Goal: Subscribe to service/newsletter

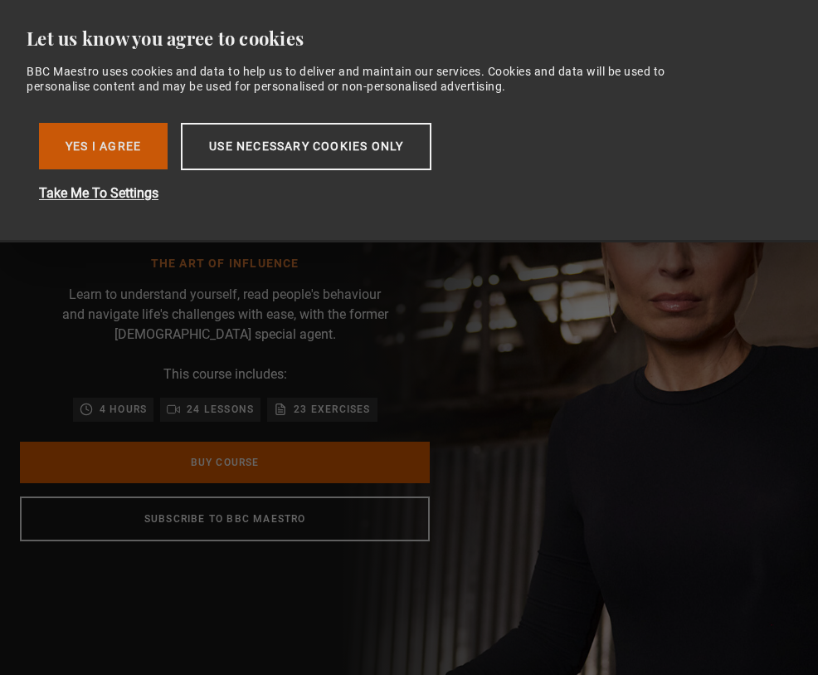
click at [148, 145] on button "Yes I Agree" at bounding box center [103, 146] width 129 height 46
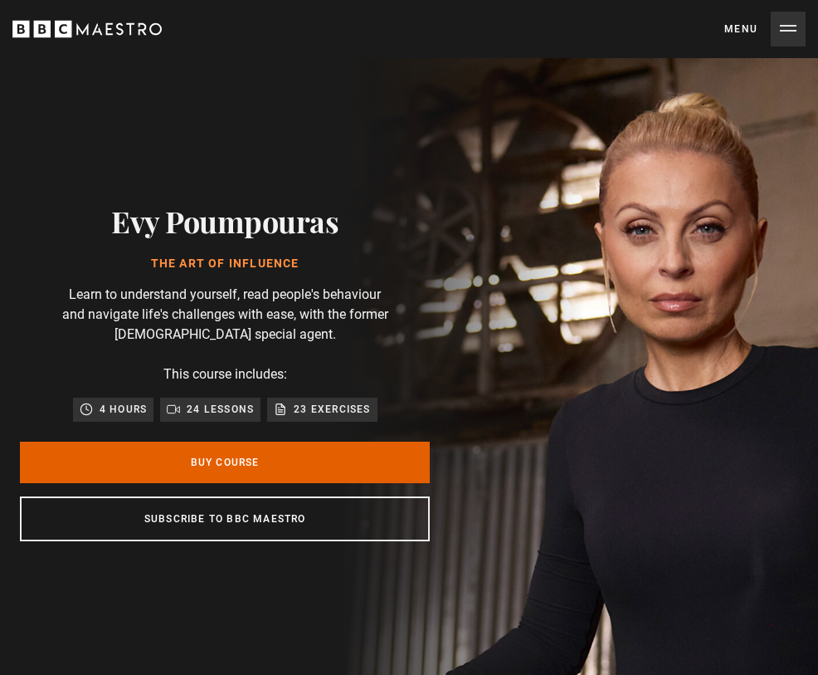
click at [741, 46] on button "Menu Close" at bounding box center [765, 29] width 81 height 35
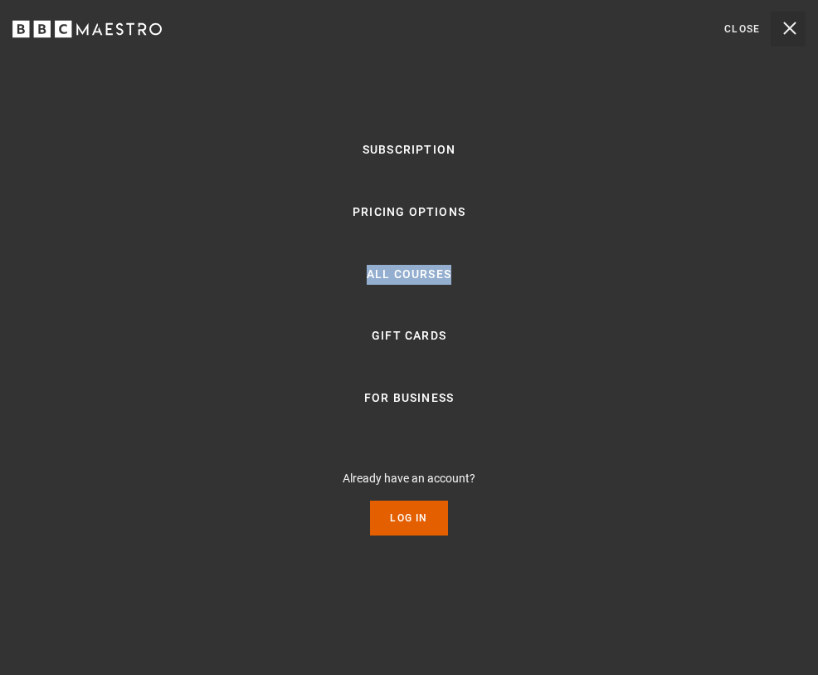
scroll to position [0, 2392]
click at [781, 28] on button "Menu Close" at bounding box center [765, 29] width 81 height 35
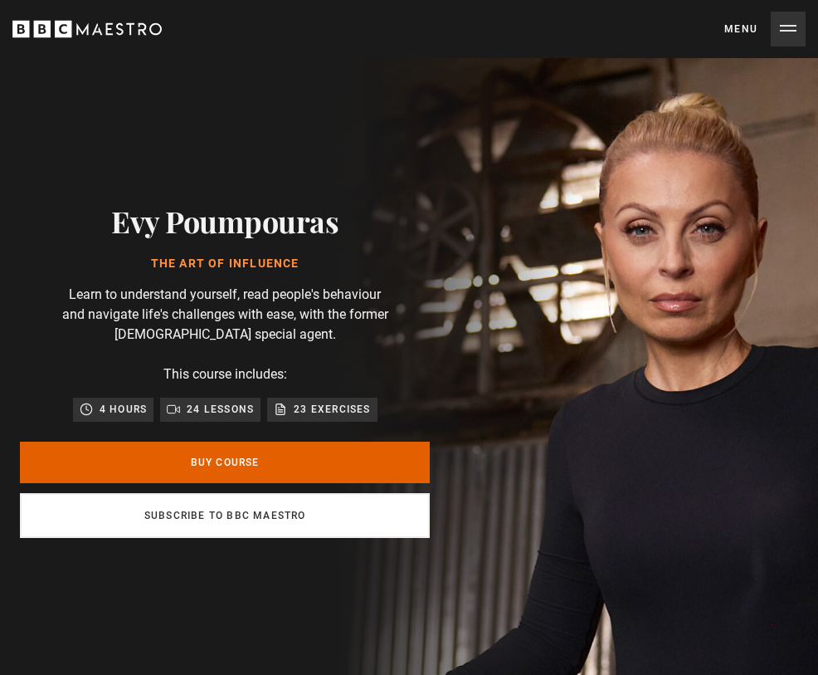
click at [349, 522] on link "Subscribe to BBC Maestro" at bounding box center [225, 515] width 410 height 45
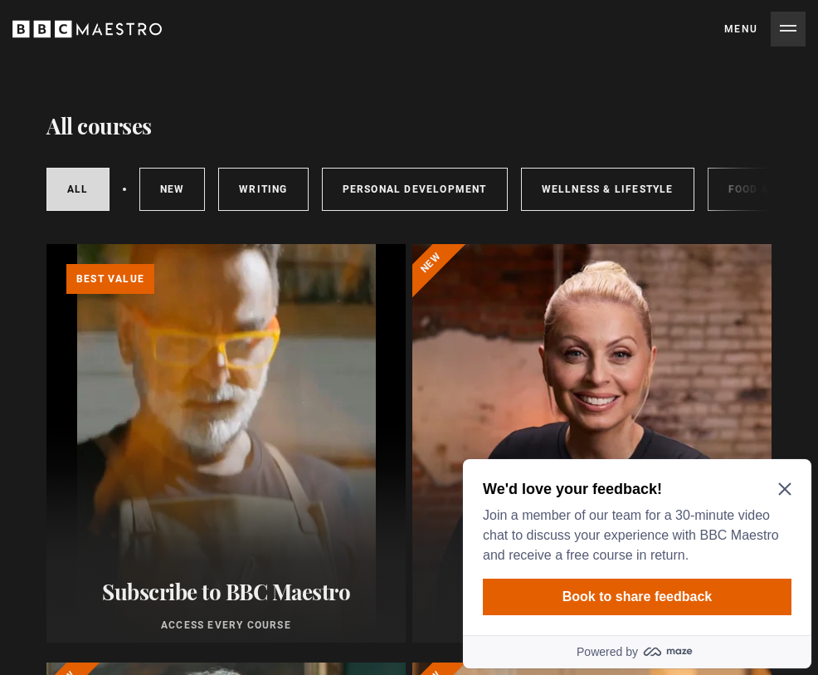
click at [787, 490] on icon "Close Maze Prompt" at bounding box center [785, 489] width 12 height 12
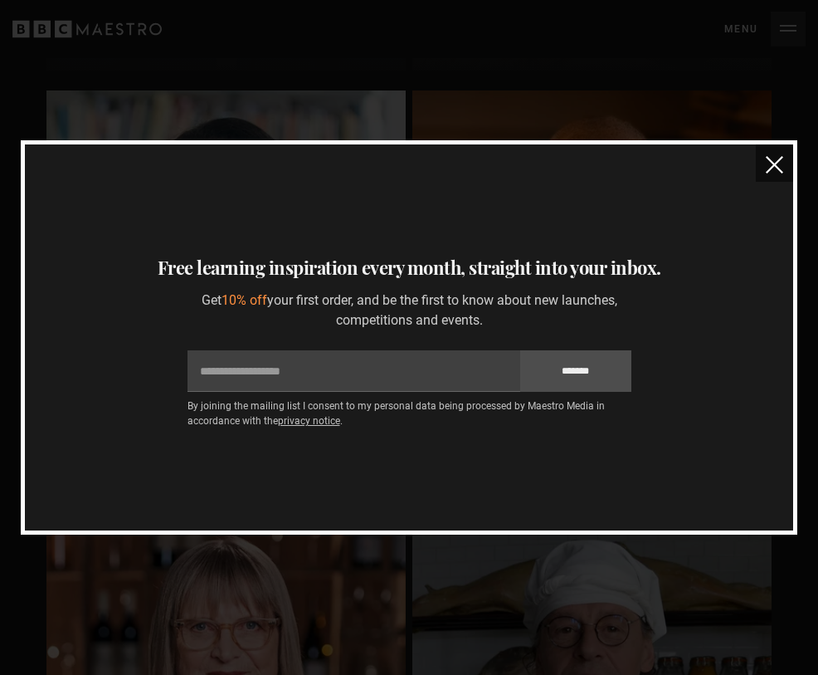
scroll to position [8090, 0]
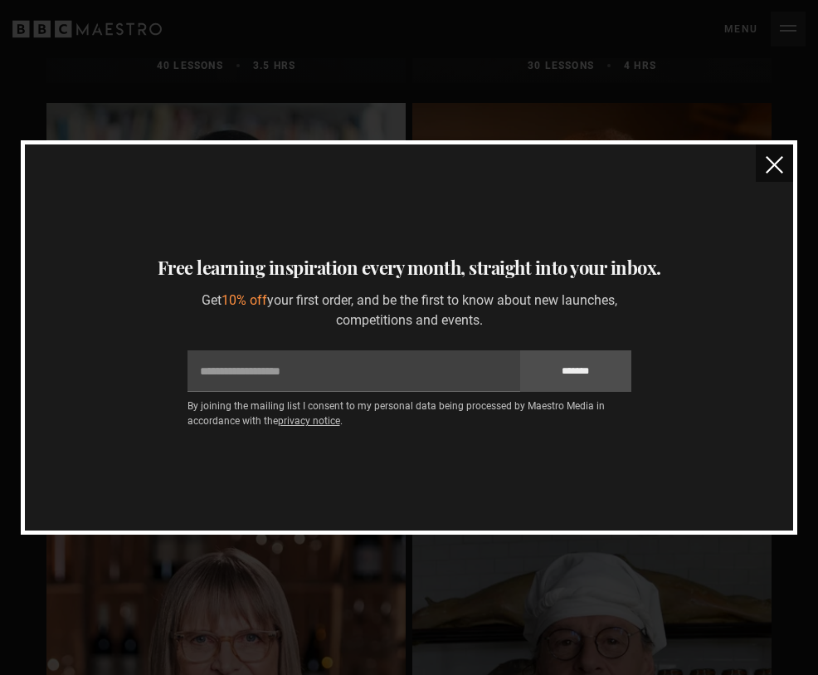
click at [769, 162] on img "close" at bounding box center [774, 164] width 17 height 17
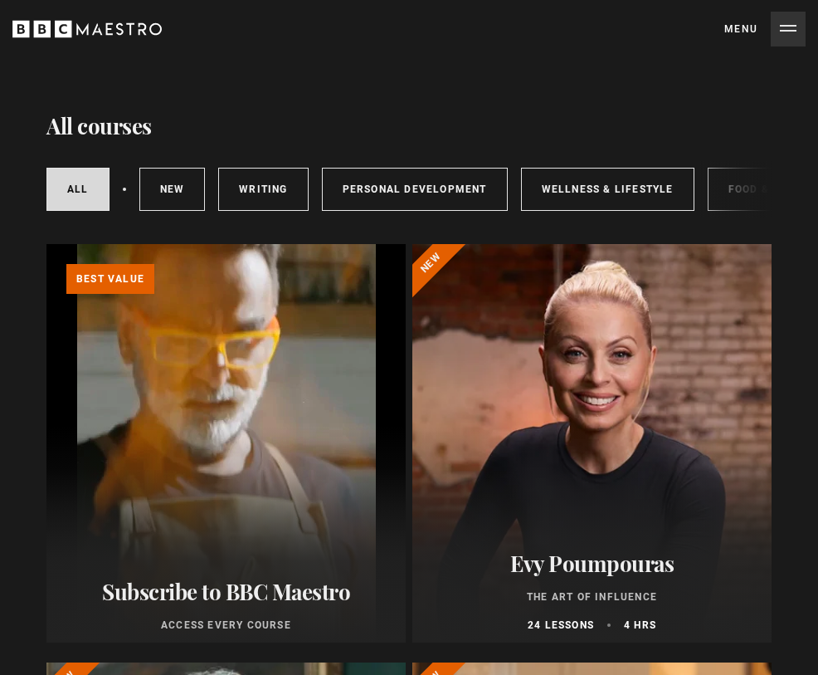
scroll to position [0, 0]
click at [68, 194] on link "All courses" at bounding box center [77, 189] width 63 height 43
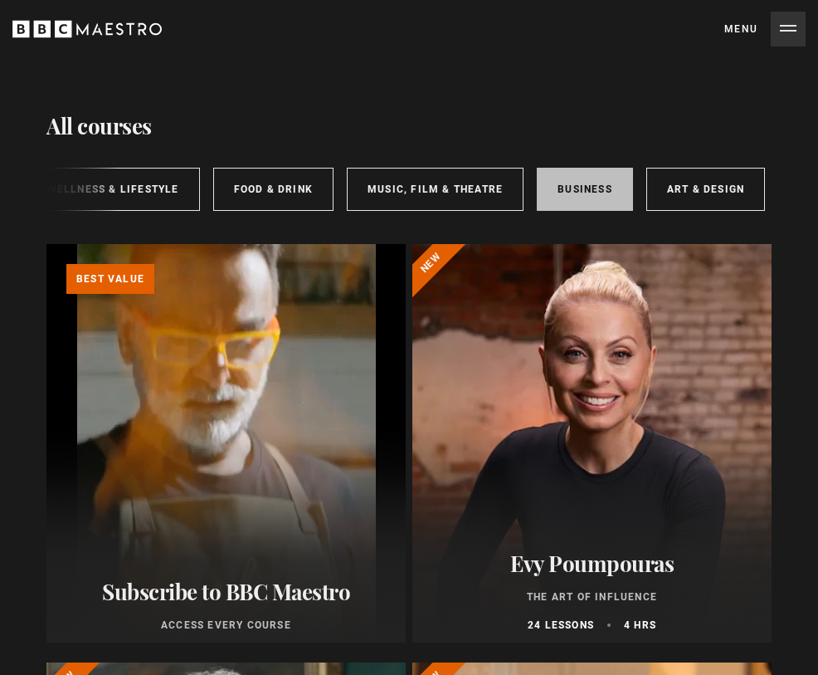
scroll to position [0, 494]
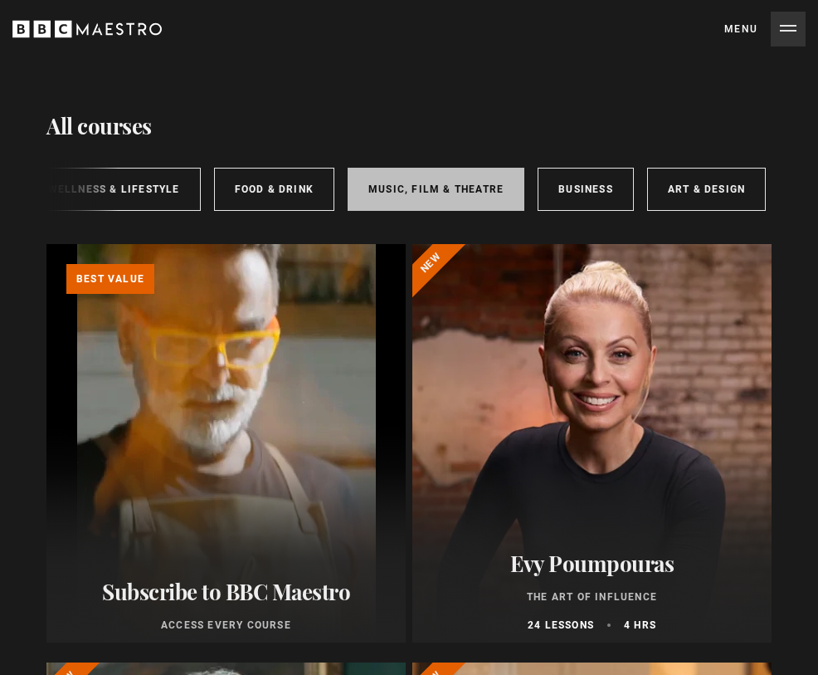
click at [427, 183] on link "Music, Film & Theatre" at bounding box center [436, 189] width 177 height 43
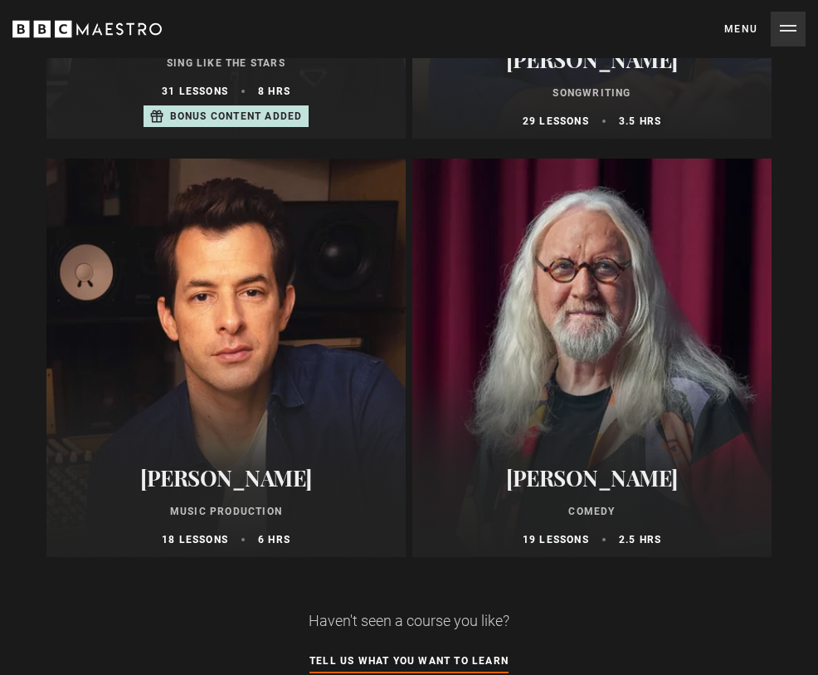
scroll to position [1750, 0]
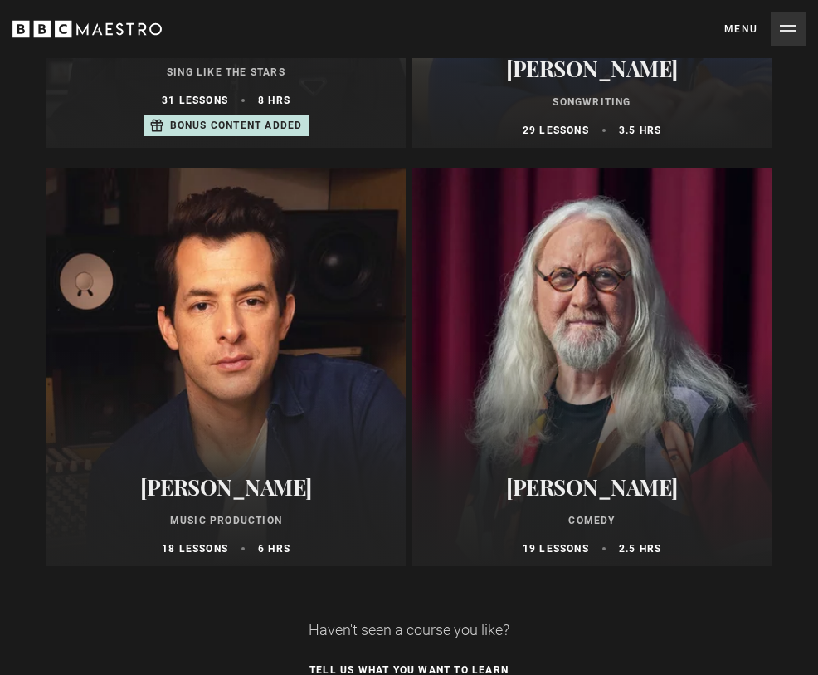
click at [257, 471] on div "Mark Ronson Music Production 18 lessons 6 hrs" at bounding box center [225, 515] width 359 height 102
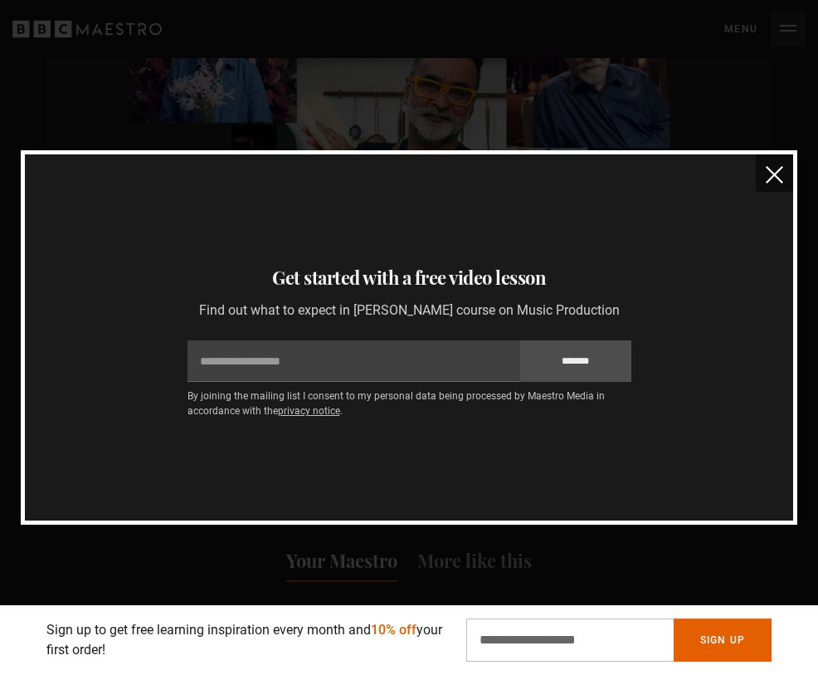
scroll to position [1014, 0]
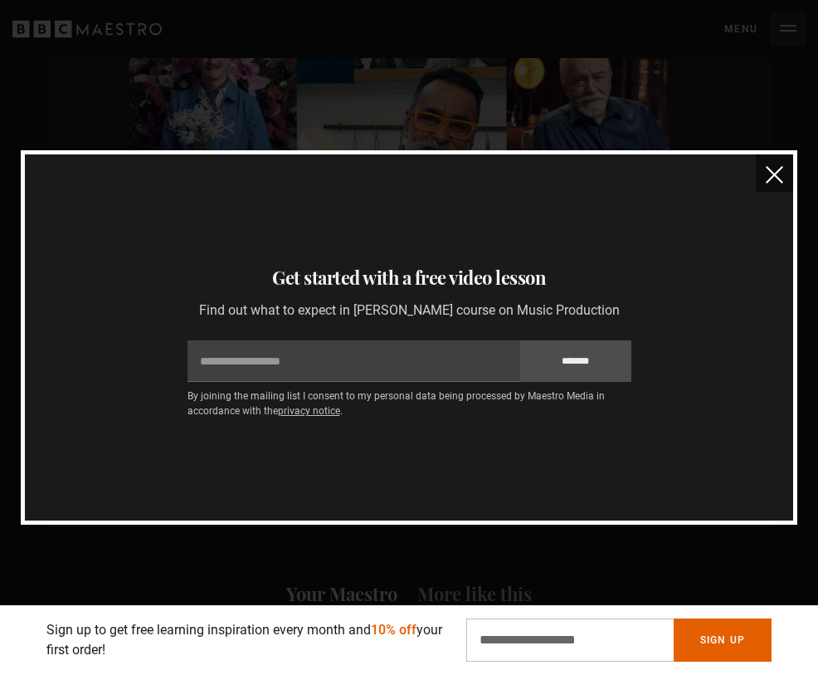
click at [779, 179] on img "close" at bounding box center [774, 174] width 17 height 17
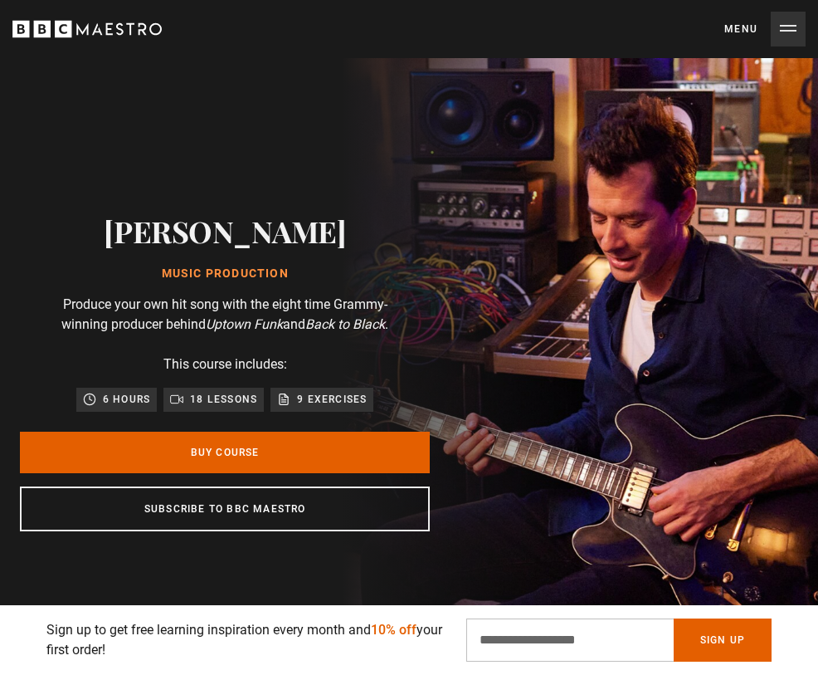
scroll to position [0, 0]
